Goal: Transaction & Acquisition: Obtain resource

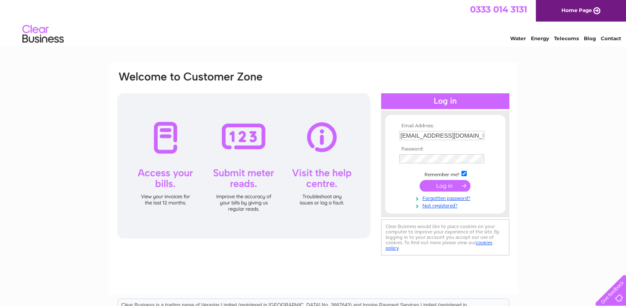
click at [436, 185] on input "submit" at bounding box center [445, 186] width 51 height 12
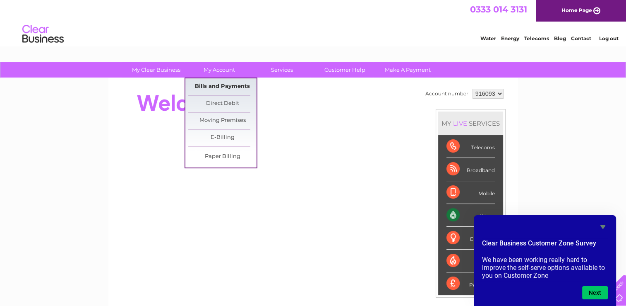
click at [215, 84] on link "Bills and Payments" at bounding box center [222, 86] width 68 height 17
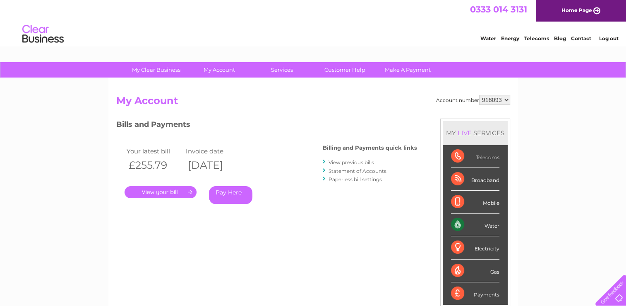
click at [338, 161] on link "View previous bills" at bounding box center [352, 162] width 46 height 6
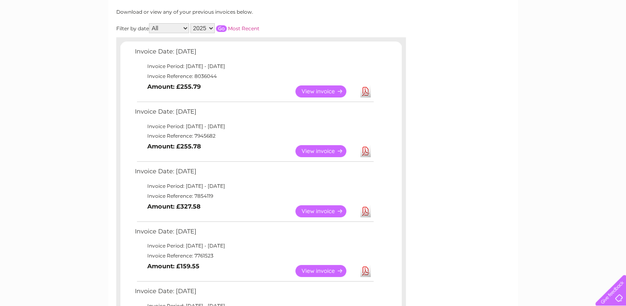
scroll to position [90, 0]
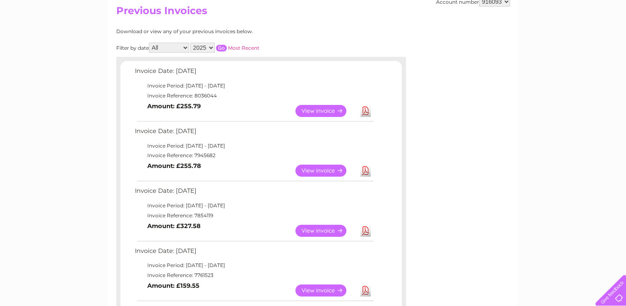
click at [322, 173] on link "View" at bounding box center [326, 170] width 61 height 12
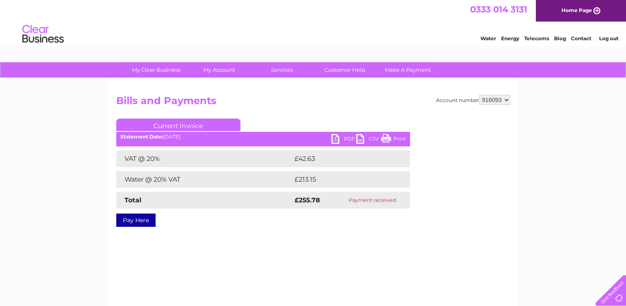
click at [343, 138] on link "PDF" at bounding box center [344, 140] width 25 height 12
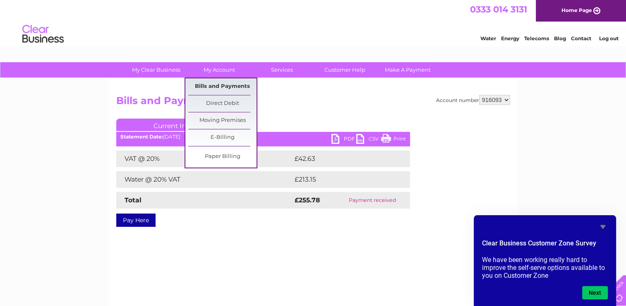
click at [224, 85] on link "Bills and Payments" at bounding box center [222, 86] width 68 height 17
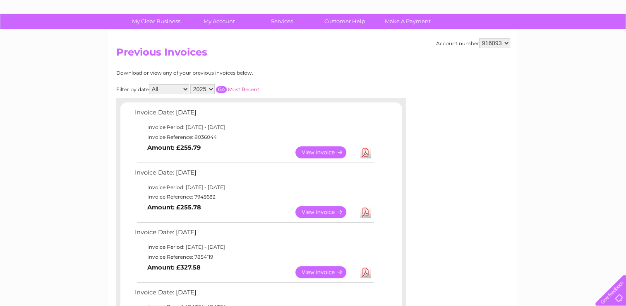
scroll to position [52, 0]
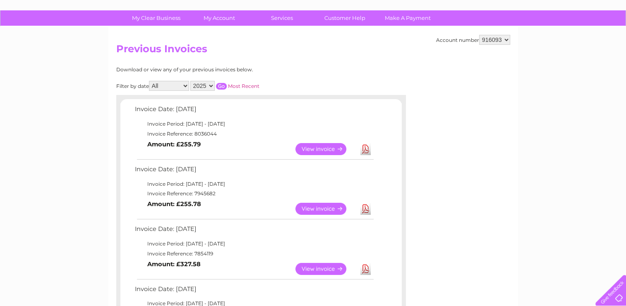
click at [309, 270] on link "View" at bounding box center [326, 268] width 61 height 12
click at [321, 214] on td "View" at bounding box center [326, 208] width 65 height 16
click at [321, 212] on link "View" at bounding box center [326, 208] width 61 height 12
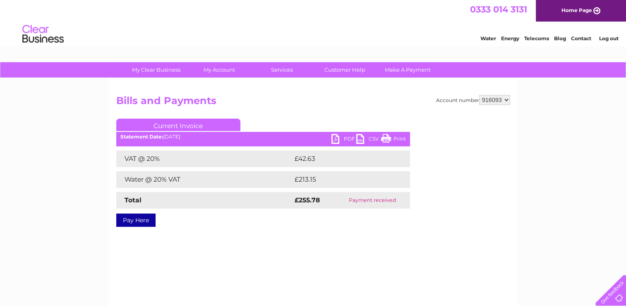
click at [339, 141] on link "PDF" at bounding box center [344, 140] width 25 height 12
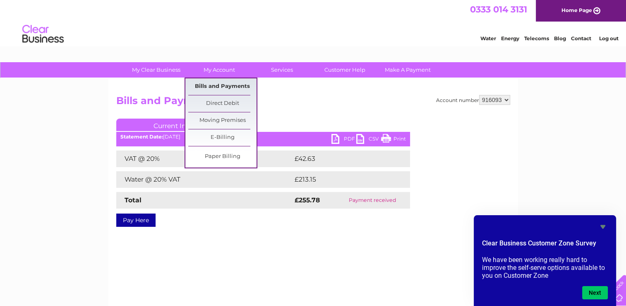
click at [224, 84] on link "Bills and Payments" at bounding box center [222, 86] width 68 height 17
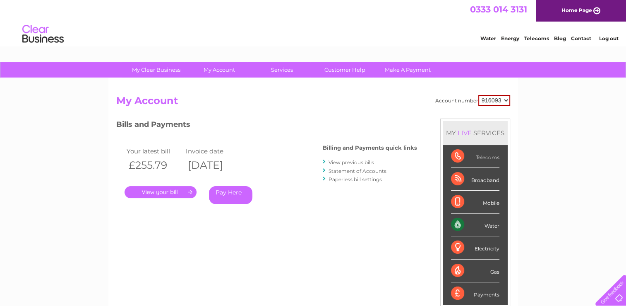
click at [164, 191] on link "." at bounding box center [161, 192] width 72 height 12
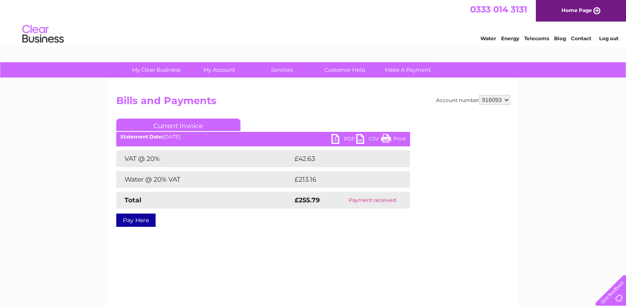
click at [347, 138] on link "PDF" at bounding box center [344, 140] width 25 height 12
